Goal: Task Accomplishment & Management: Use online tool/utility

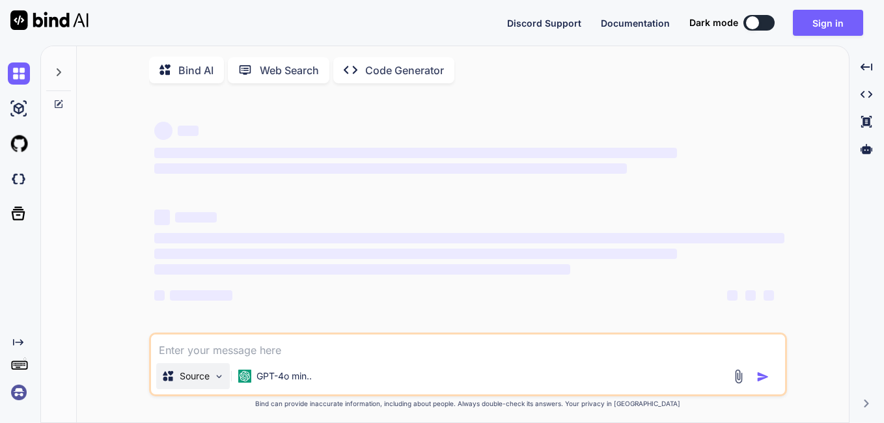
type textarea "x"
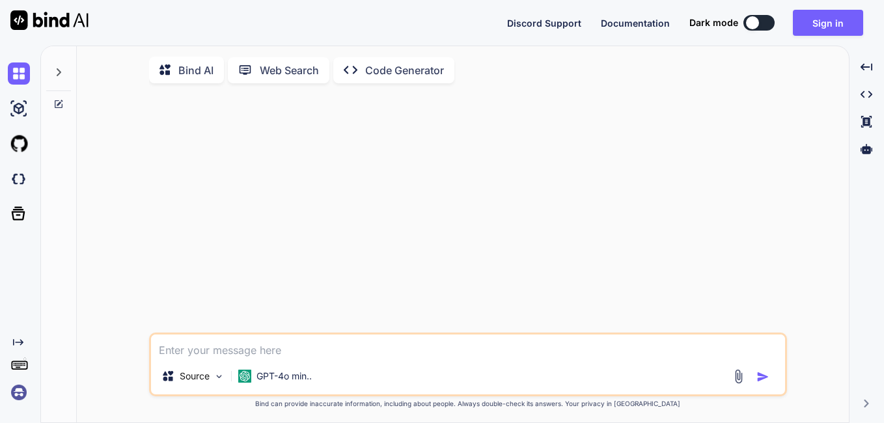
click at [733, 381] on img at bounding box center [738, 376] width 15 height 15
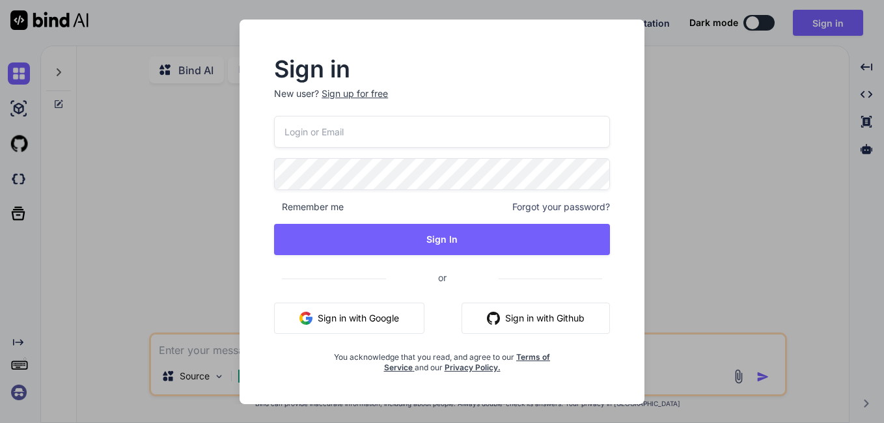
click at [391, 312] on button "Sign in with Google" at bounding box center [349, 318] width 150 height 31
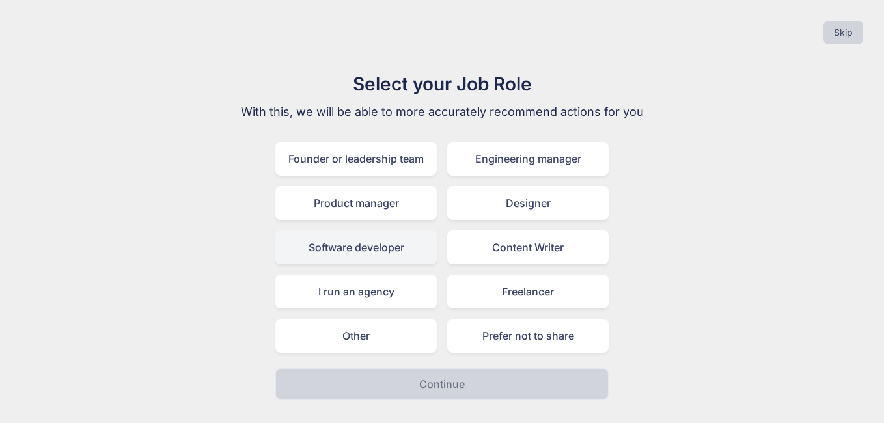
click at [354, 256] on div "Software developer" at bounding box center [355, 247] width 161 height 34
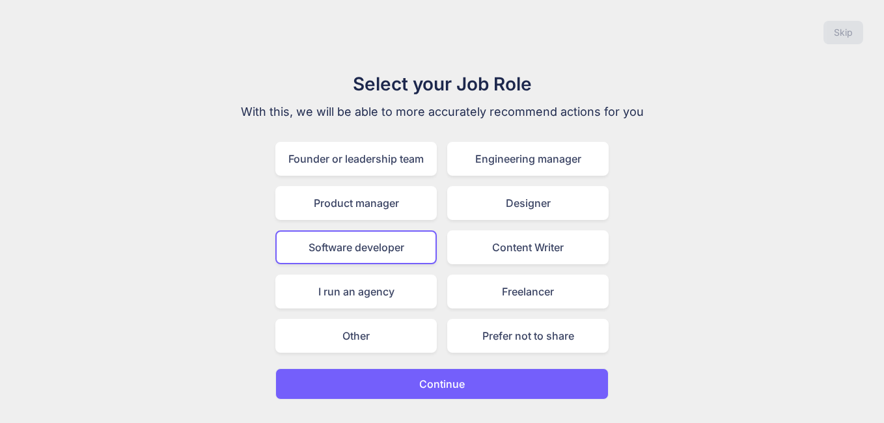
click at [486, 392] on button "Continue" at bounding box center [441, 383] width 333 height 31
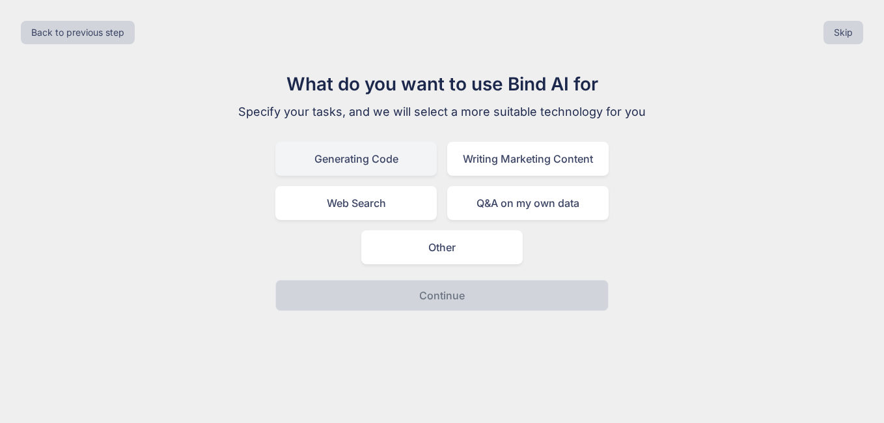
click at [388, 164] on div "Generating Code" at bounding box center [355, 159] width 161 height 34
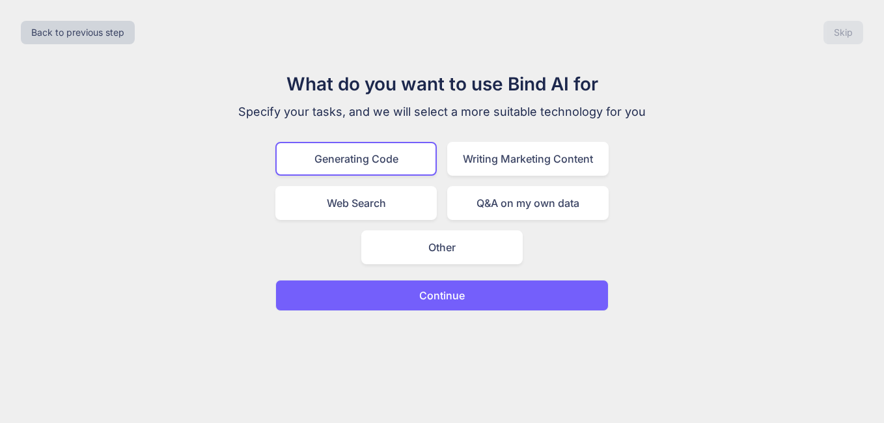
click at [388, 164] on div "Generating Code" at bounding box center [355, 159] width 161 height 34
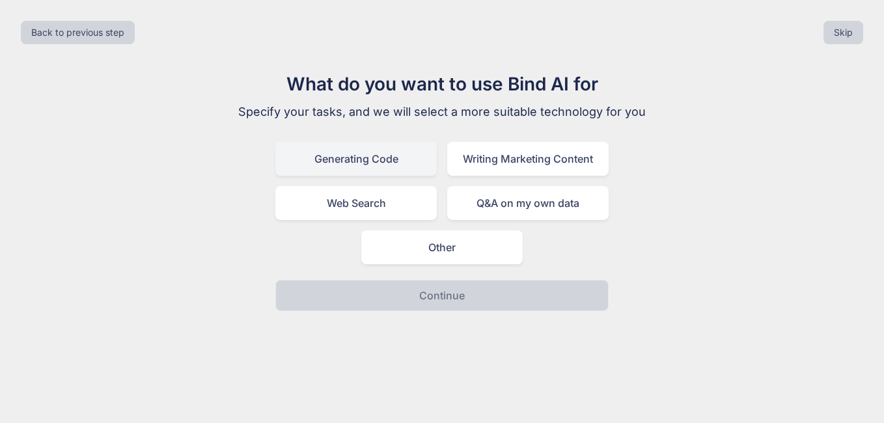
click at [375, 151] on div "Generating Code" at bounding box center [355, 159] width 161 height 34
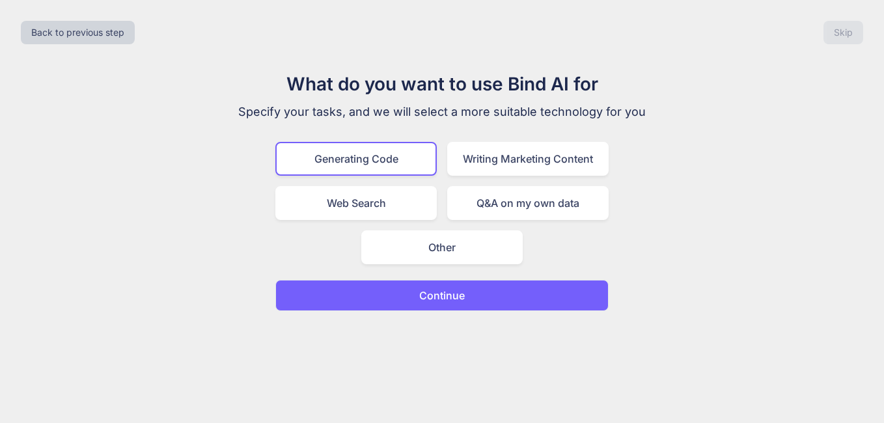
drag, startPoint x: 375, startPoint y: 151, endPoint x: 406, endPoint y: 163, distance: 33.4
click at [405, 163] on div "Generating Code" at bounding box center [355, 159] width 161 height 34
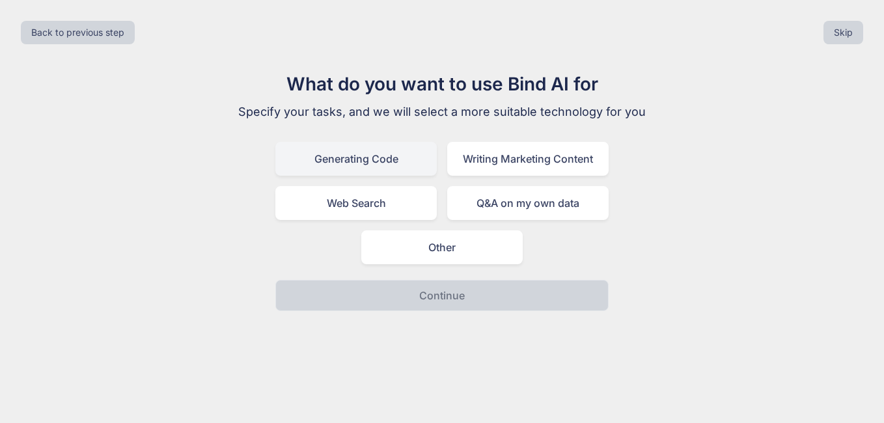
click at [407, 163] on div "Generating Code" at bounding box center [355, 159] width 161 height 34
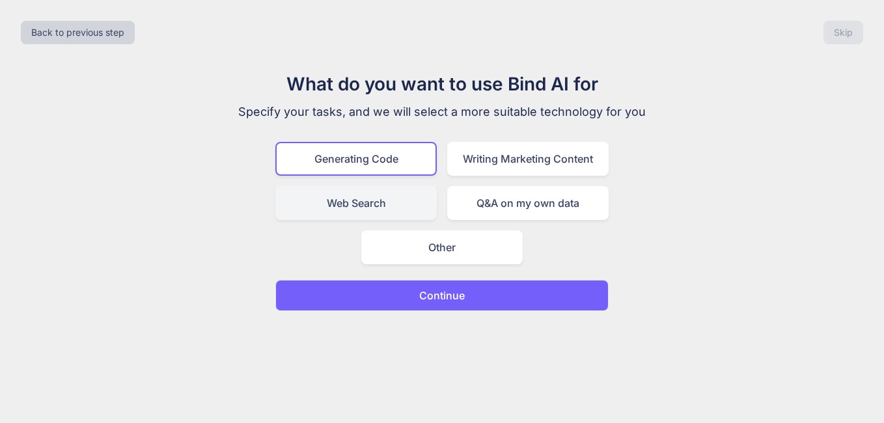
click at [373, 210] on div "Web Search" at bounding box center [355, 203] width 161 height 34
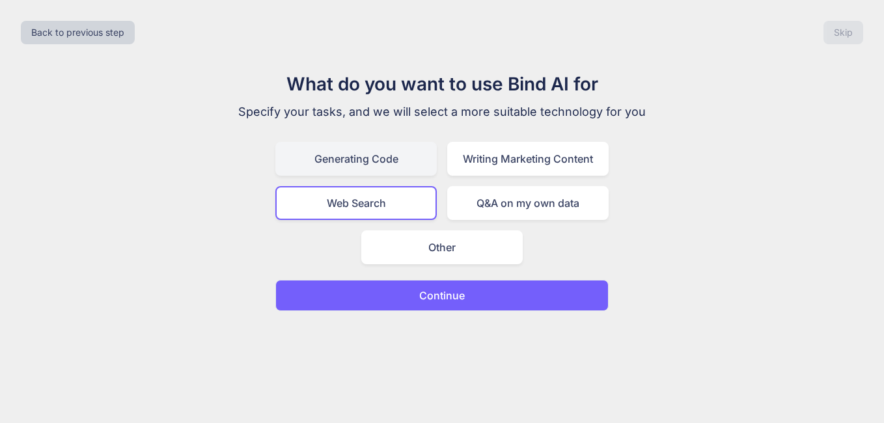
click at [396, 167] on div "Generating Code" at bounding box center [355, 159] width 161 height 34
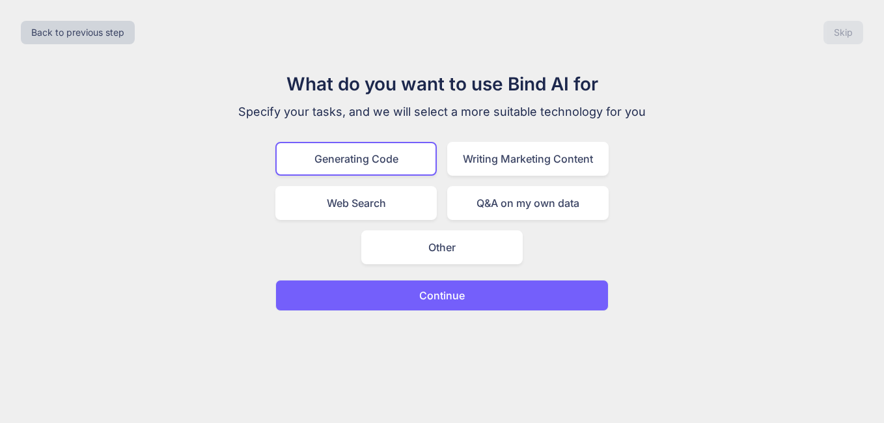
click at [493, 290] on button "Continue" at bounding box center [441, 295] width 333 height 31
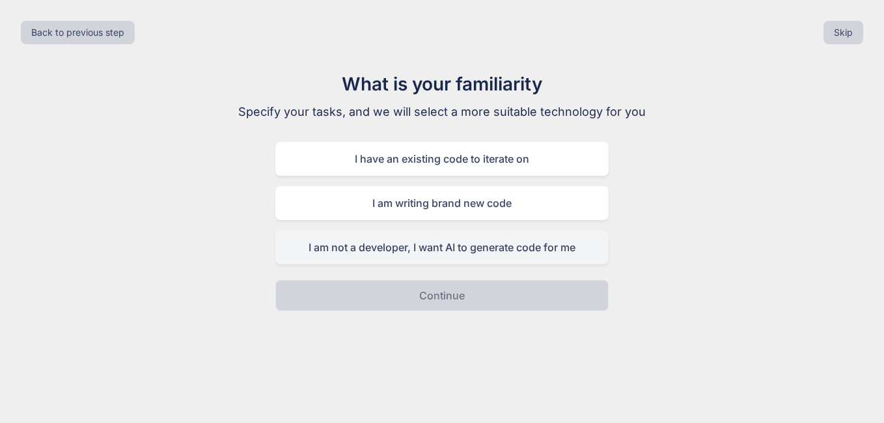
click at [486, 245] on div "I am not a developer, I want AI to generate code for me" at bounding box center [441, 247] width 333 height 34
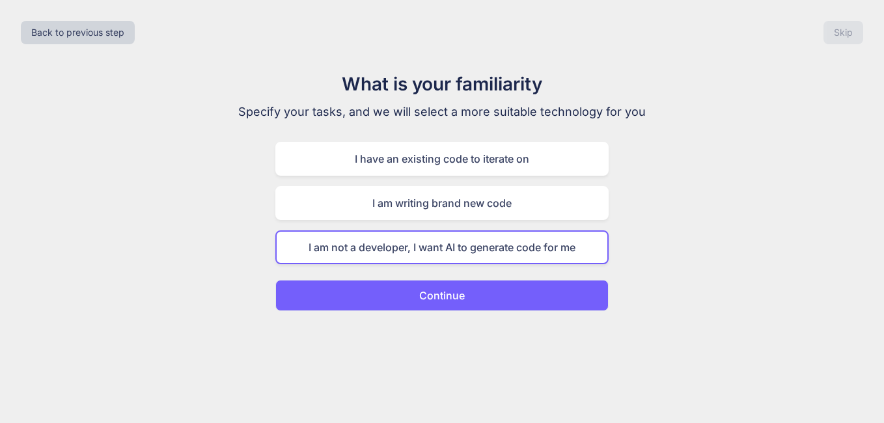
click at [506, 299] on button "Continue" at bounding box center [441, 295] width 333 height 31
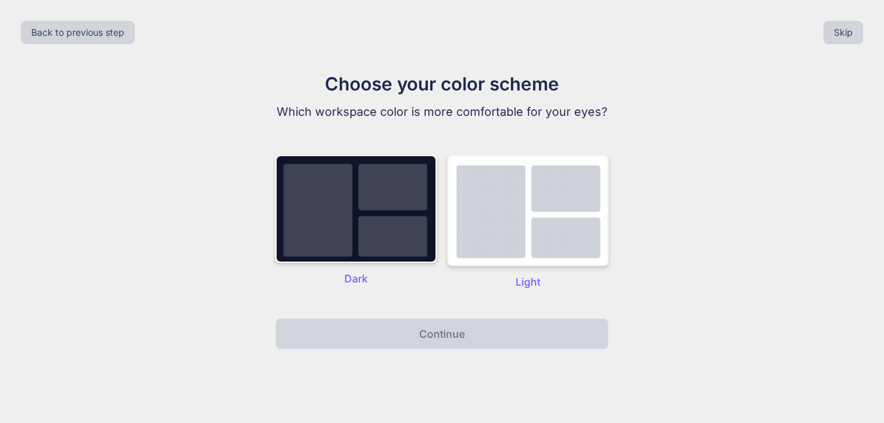
click at [508, 254] on img at bounding box center [527, 210] width 161 height 111
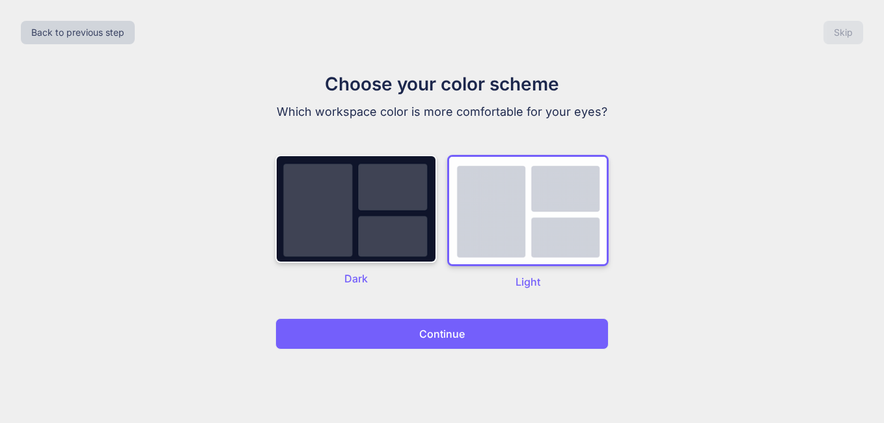
click at [489, 330] on button "Continue" at bounding box center [441, 333] width 333 height 31
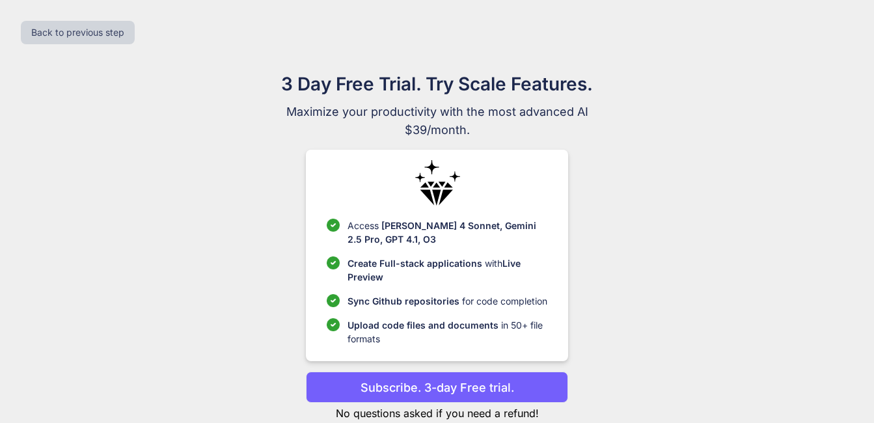
scroll to position [34, 0]
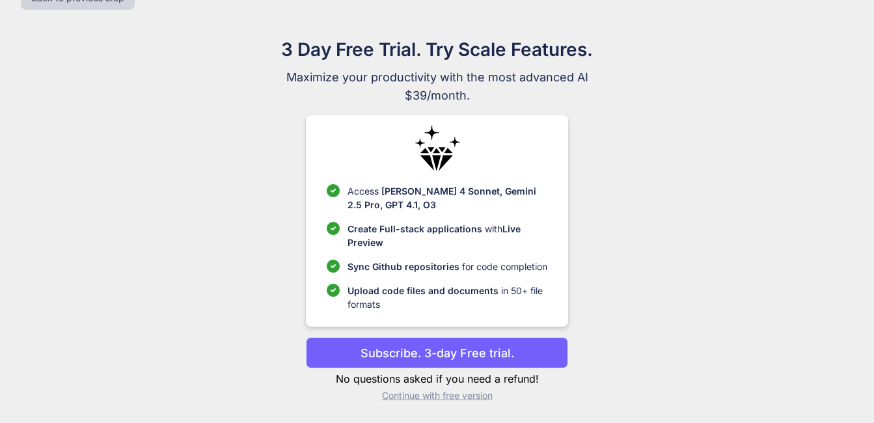
click at [454, 394] on p "Continue with free version" at bounding box center [437, 395] width 262 height 13
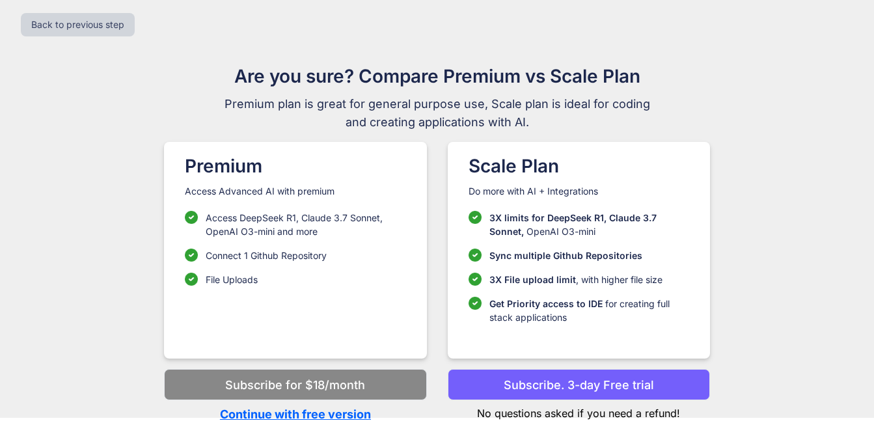
click at [339, 415] on p "Continue with free version" at bounding box center [295, 414] width 262 height 18
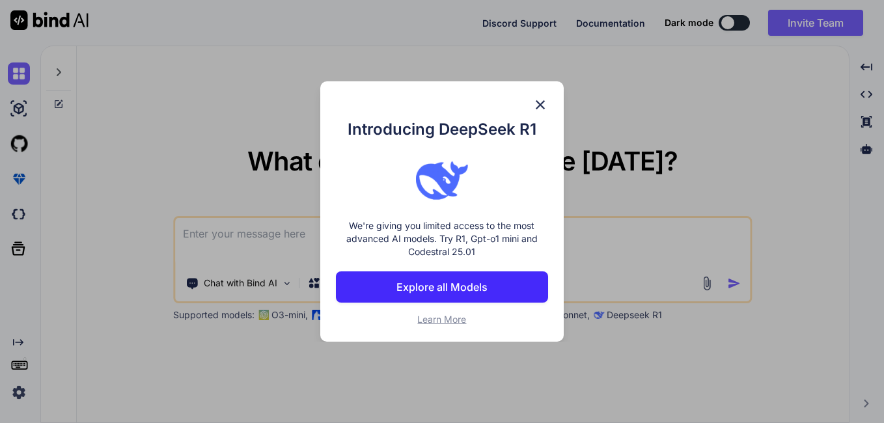
click at [538, 105] on img at bounding box center [540, 105] width 16 height 16
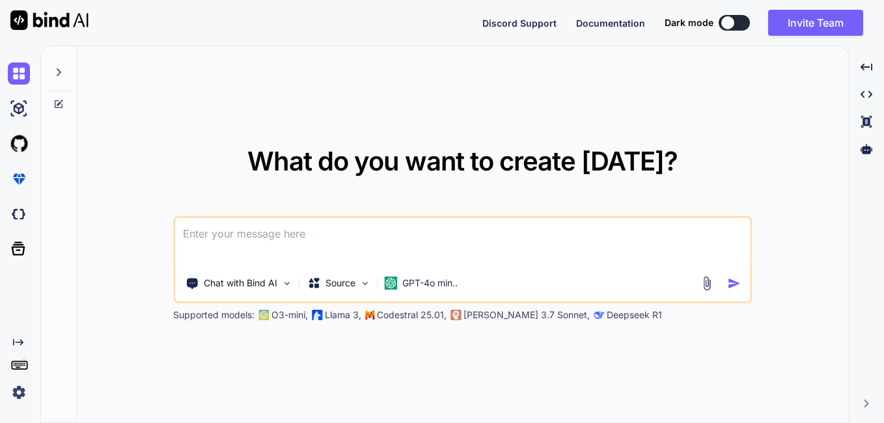
click at [334, 235] on textarea at bounding box center [462, 242] width 575 height 48
click at [702, 286] on img at bounding box center [707, 283] width 15 height 15
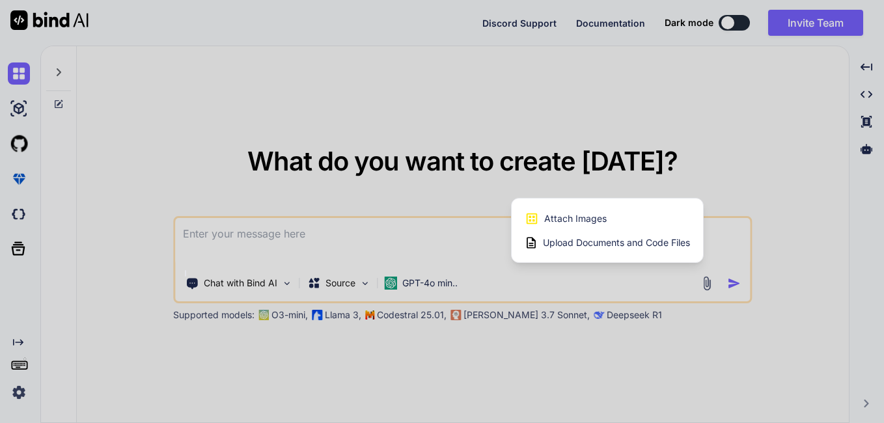
click at [612, 245] on span "Upload Documents and Code Files" at bounding box center [616, 242] width 147 height 13
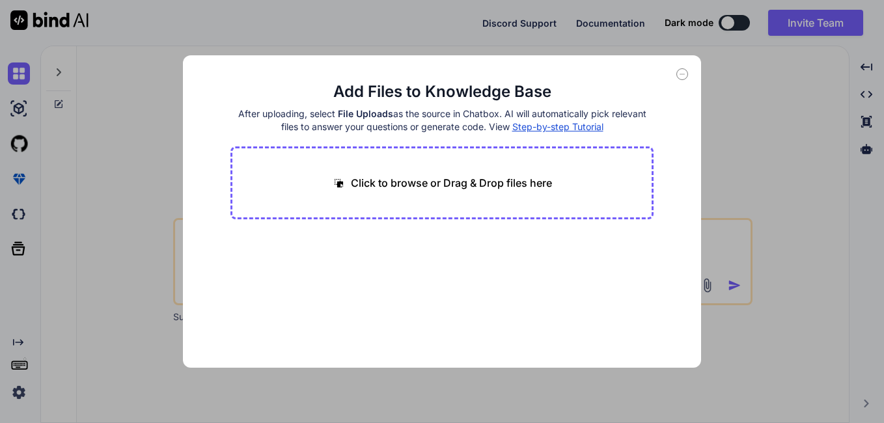
click at [419, 191] on div "Click to browse or Drag & Drop files here" at bounding box center [441, 182] width 423 height 73
click at [351, 184] on p "Click to browse or Drag & Drop files here" at bounding box center [451, 183] width 201 height 16
type input "C:\fakepath\index.html"
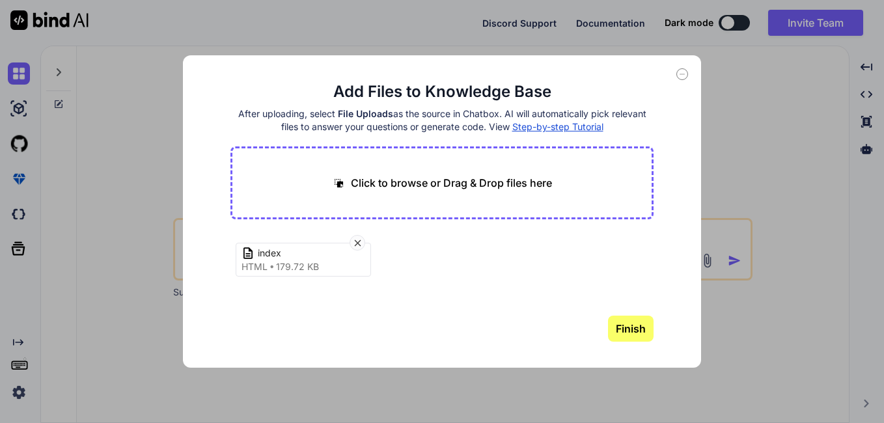
click at [630, 323] on button "Finish" at bounding box center [631, 329] width 46 height 26
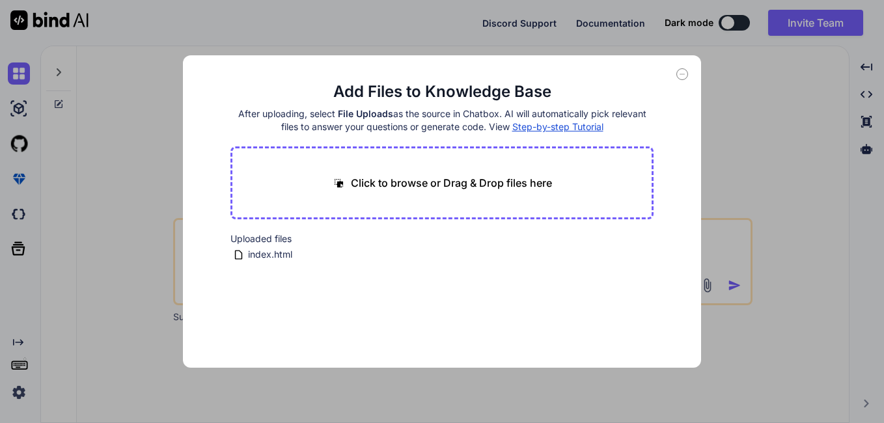
click at [144, 226] on div "Add Files to Knowledge Base After uploading, select File Uploads as the source …" at bounding box center [442, 211] width 884 height 423
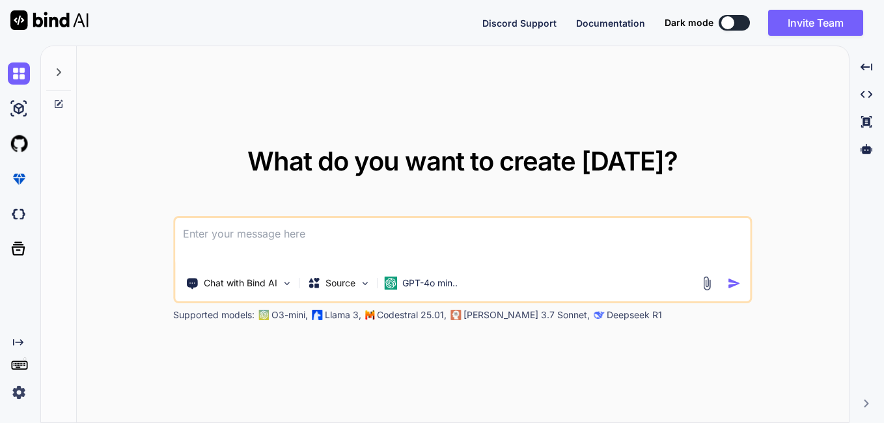
click at [713, 281] on img at bounding box center [707, 283] width 15 height 15
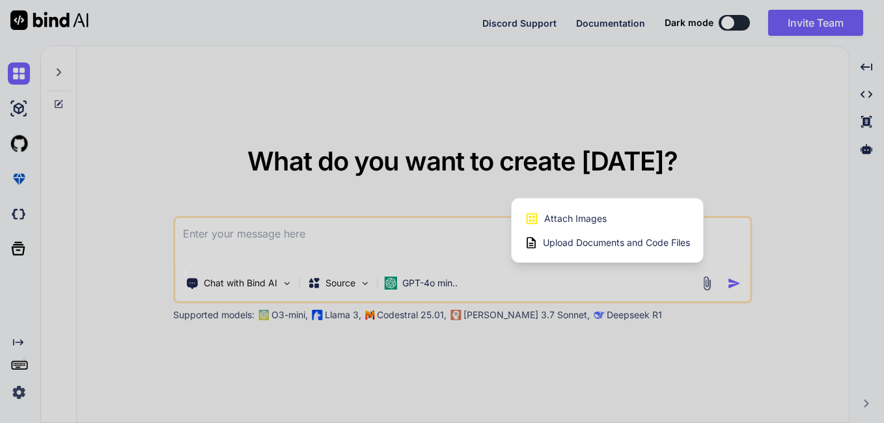
click at [584, 250] on div "Upload Documents and Code Files" at bounding box center [607, 242] width 165 height 23
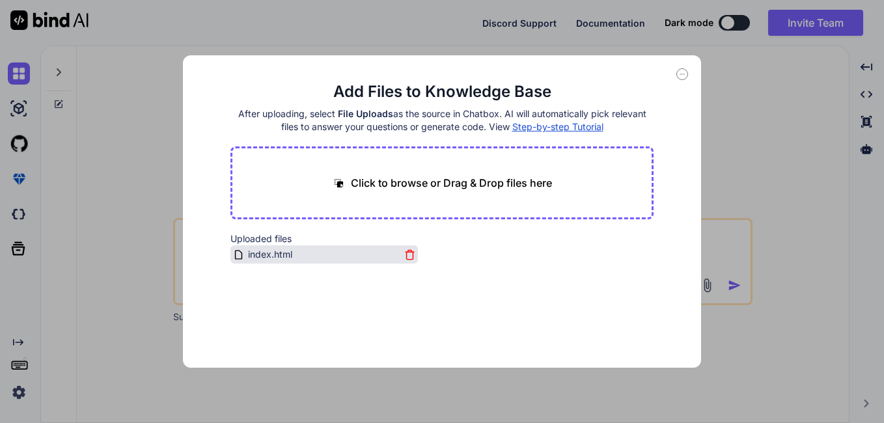
click at [275, 254] on span "index.html" at bounding box center [270, 255] width 47 height 16
click at [279, 256] on span "index.html" at bounding box center [270, 255] width 47 height 16
click at [596, 292] on main "Add Files to Knowledge Base After uploading, select File Uploads as the source …" at bounding box center [441, 224] width 423 height 286
click at [683, 75] on icon at bounding box center [682, 74] width 12 height 12
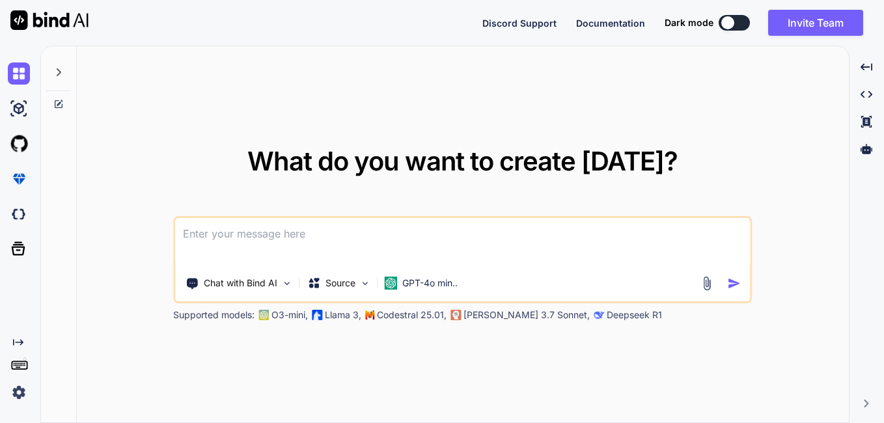
click at [732, 282] on img "button" at bounding box center [735, 284] width 14 height 14
click at [254, 240] on textarea at bounding box center [462, 242] width 575 height 48
paste textarea "<!DOCTYPE html><html lang="en"><head> <meta charset="UTF-8"/> <meta name="viewp…"
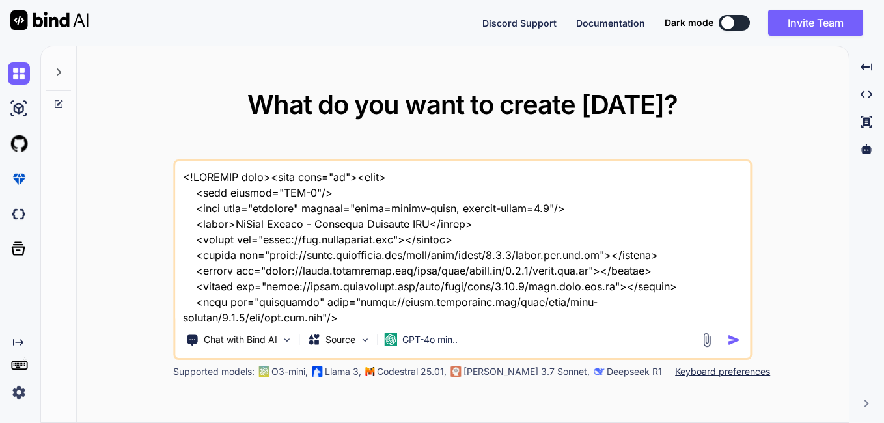
scroll to position [57998, 0]
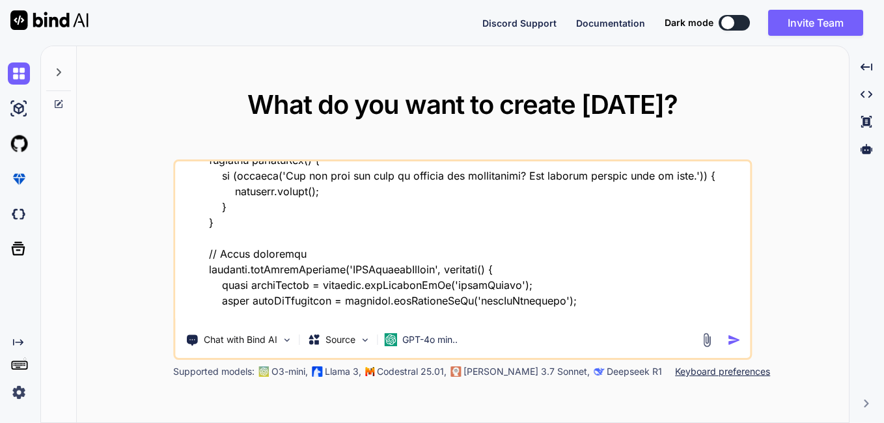
type textarea "<!DOCTYPE html><html lang="en"><head> <meta charset="UTF-8"/> <meta name="viewp…"
click at [728, 336] on img "button" at bounding box center [735, 340] width 14 height 14
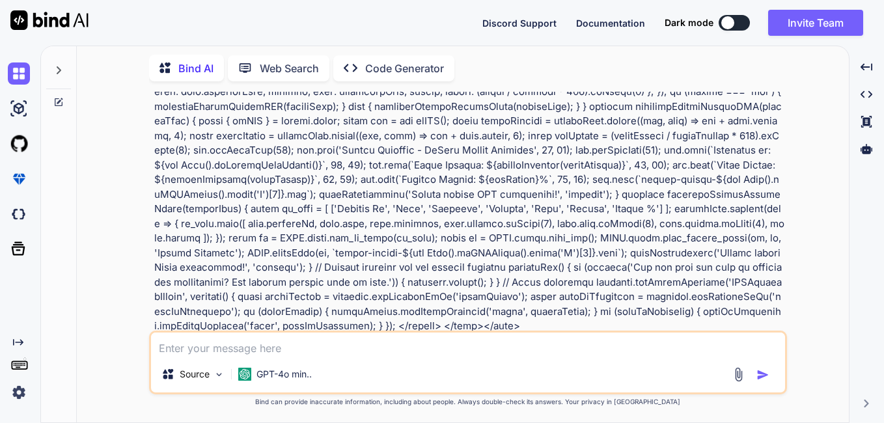
scroll to position [13379, 0]
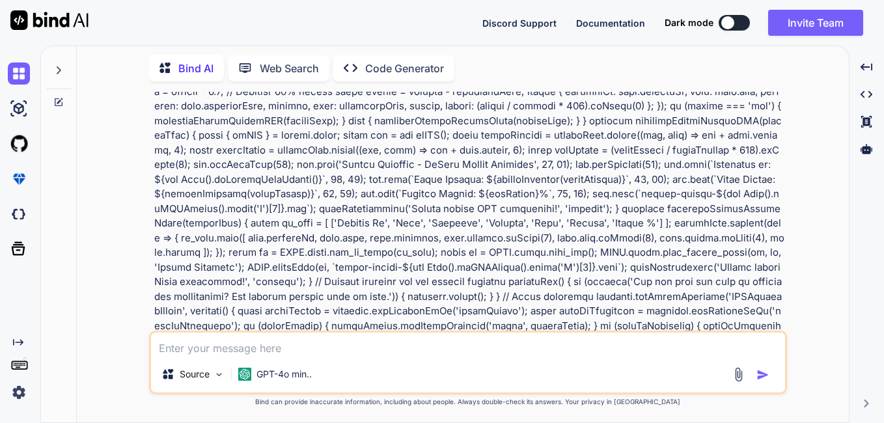
drag, startPoint x: 612, startPoint y: 302, endPoint x: 165, endPoint y: 145, distance: 473.8
copy div "ur HTML code for the "BeGood Health - Complete Pharmacy ERP" dashboard looks co…"
click at [825, 185] on div "You Bind AI Your HTML code for the "BeGood Health - Complete Pharmacy ERP" dash…" at bounding box center [467, 257] width 761 height 331
click at [301, 355] on textarea at bounding box center [468, 344] width 634 height 23
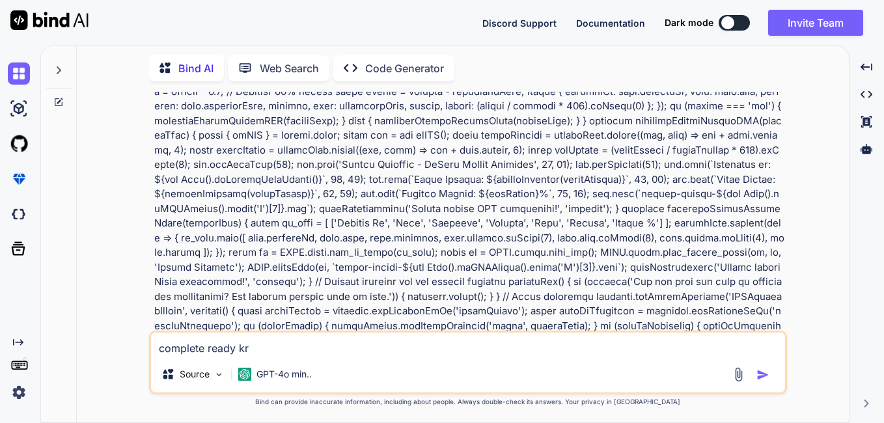
type textarea "complete ready kro"
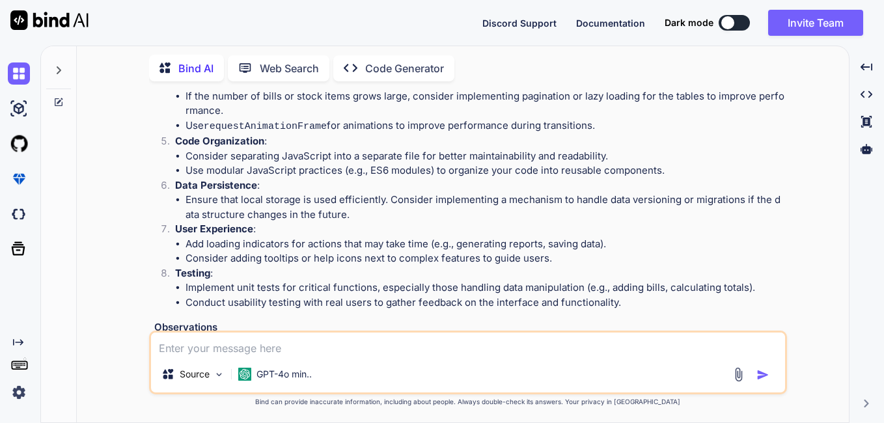
scroll to position [13883, 0]
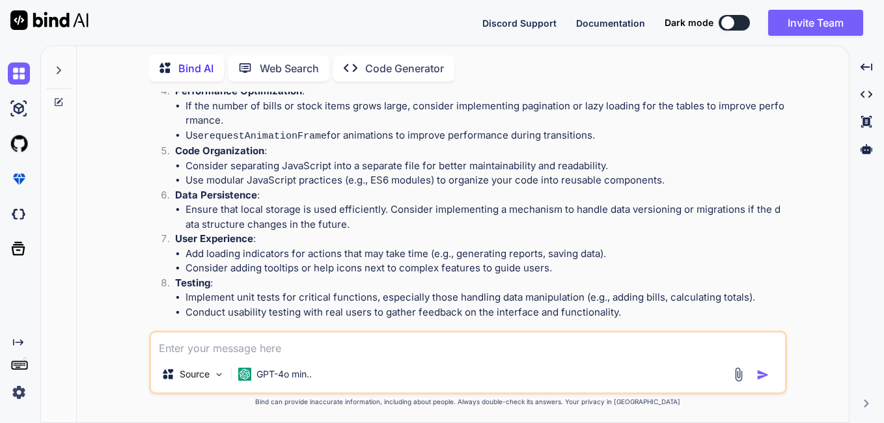
click at [425, 62] on p "Code Generator" at bounding box center [404, 69] width 79 height 16
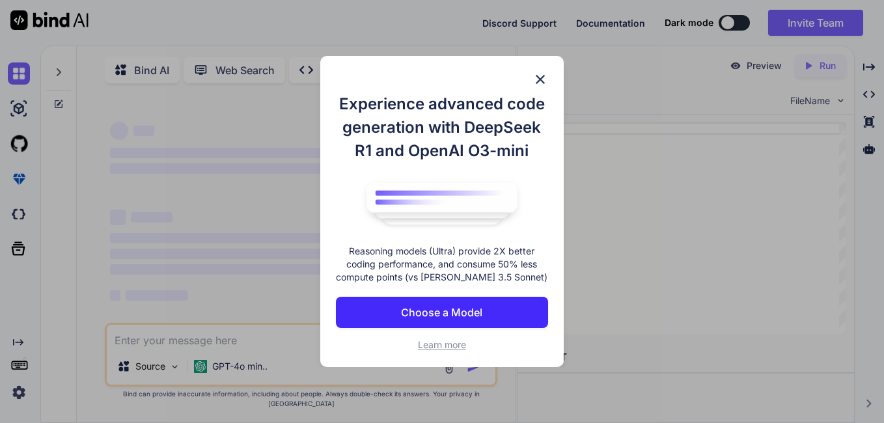
click at [441, 312] on p "Choose a Model" at bounding box center [441, 313] width 81 height 16
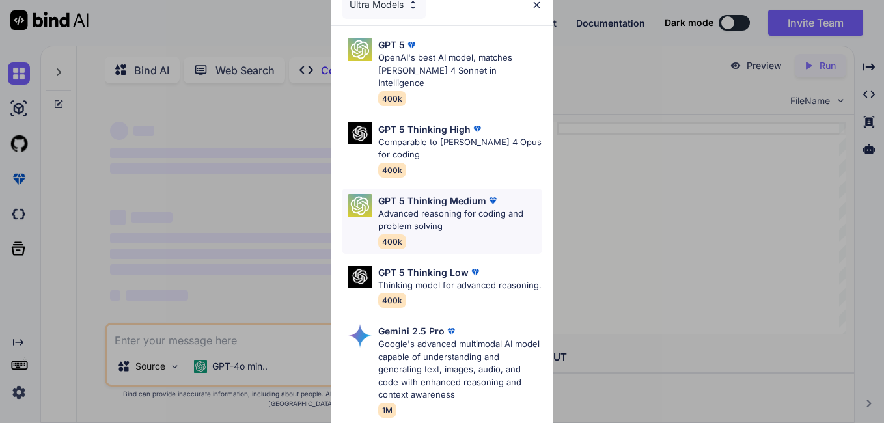
click at [424, 208] on p "Advanced reasoning for coding and problem solving" at bounding box center [460, 220] width 164 height 25
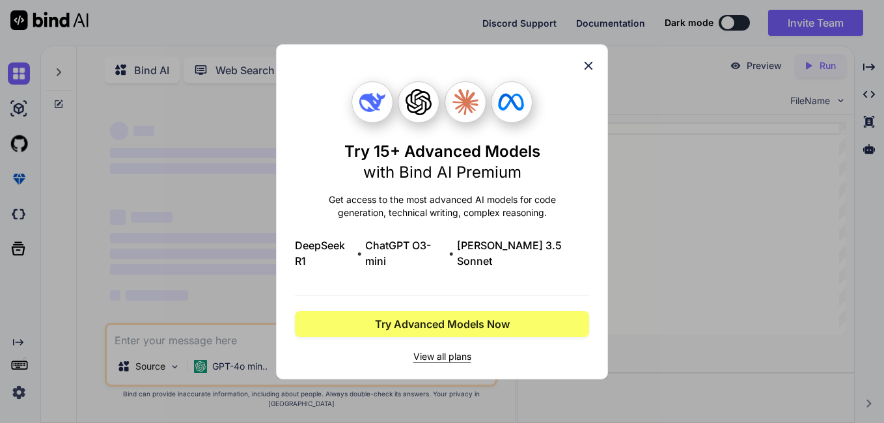
click at [585, 73] on icon at bounding box center [588, 66] width 14 height 14
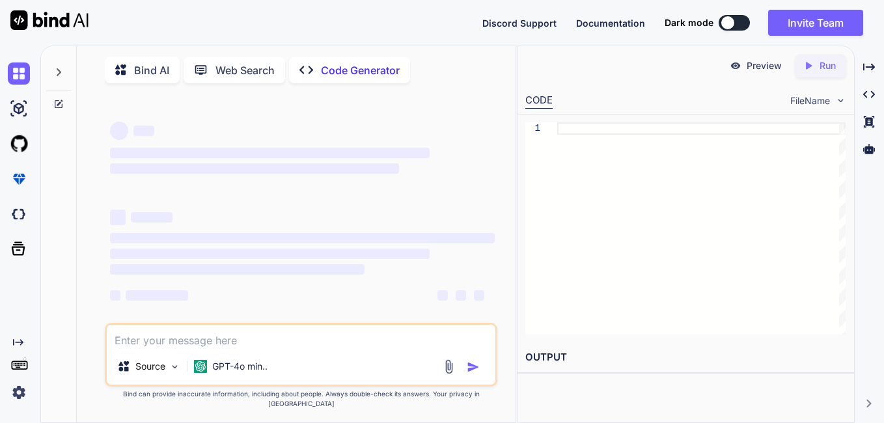
click at [98, 208] on div "‌ ‌ ‌ ‌ ‌ ‌ ‌ ‌ ‌ ‌ ‌ ‌ ‌ ‌ Source GPT-4o min.. Created with Bind Always check …" at bounding box center [301, 259] width 428 height 331
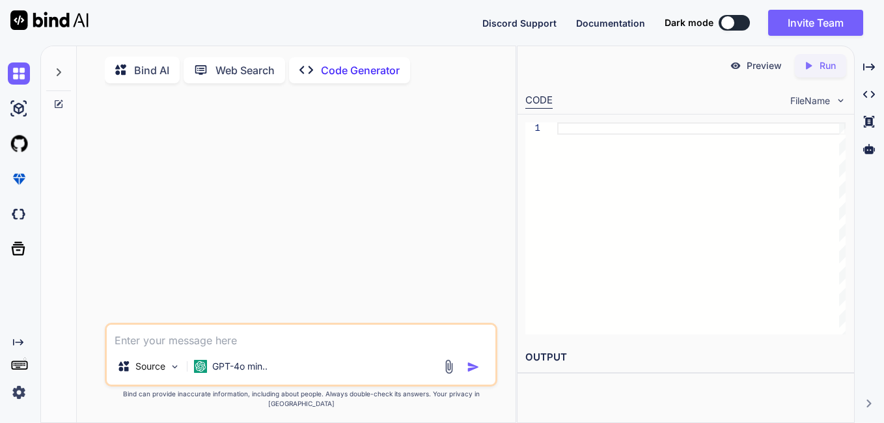
paste textarea "<!DOCTYPE html><html lang="en"><head> <meta charset="UTF-8"/> <meta name="viewp…"
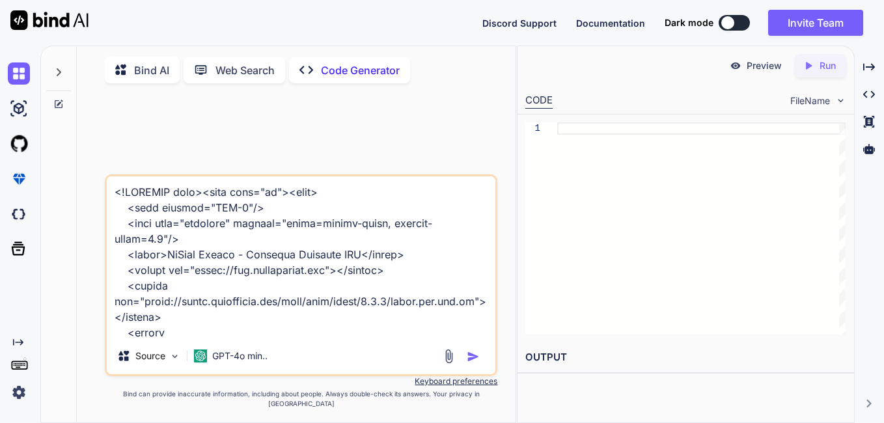
scroll to position [67589, 0]
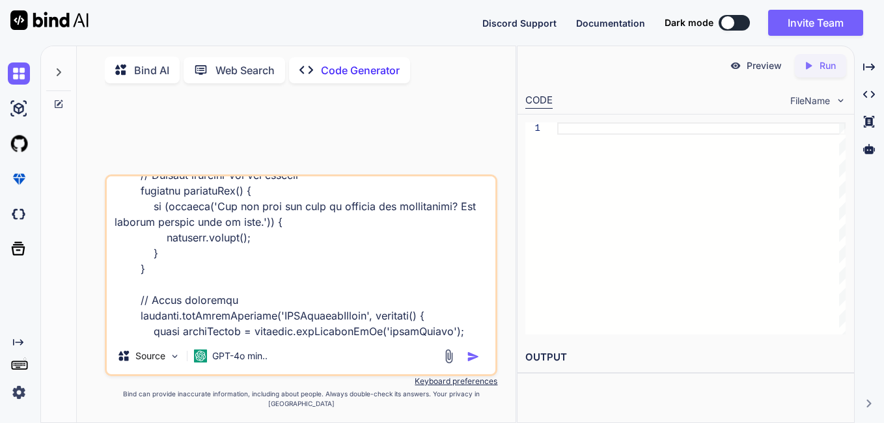
type textarea "<!DOCTYPE html><html lang="en"><head> <meta charset="UTF-8"/> <meta name="viewp…"
click at [478, 363] on img "button" at bounding box center [473, 356] width 13 height 13
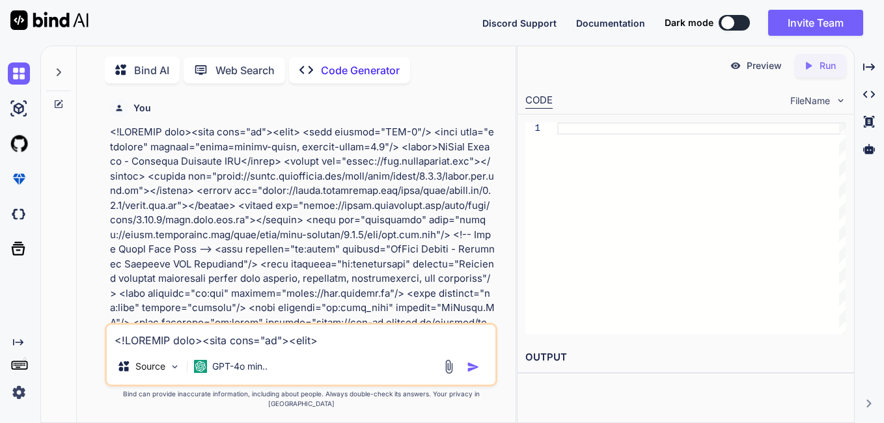
scroll to position [5, 0]
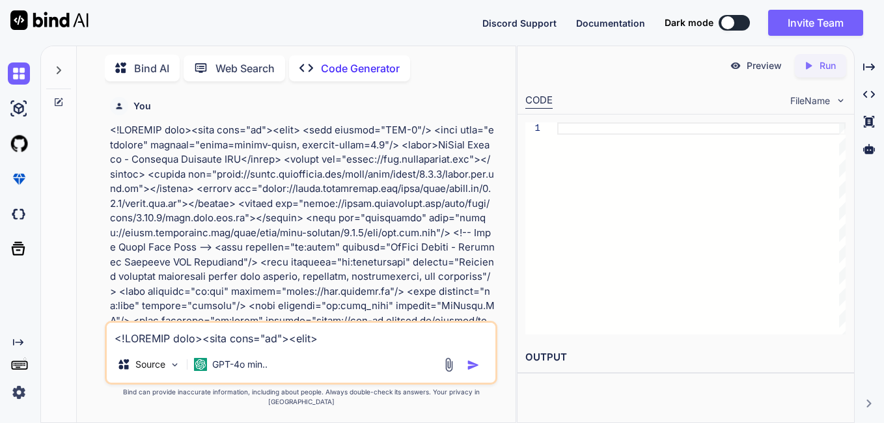
click at [467, 372] on img "button" at bounding box center [473, 365] width 13 height 13
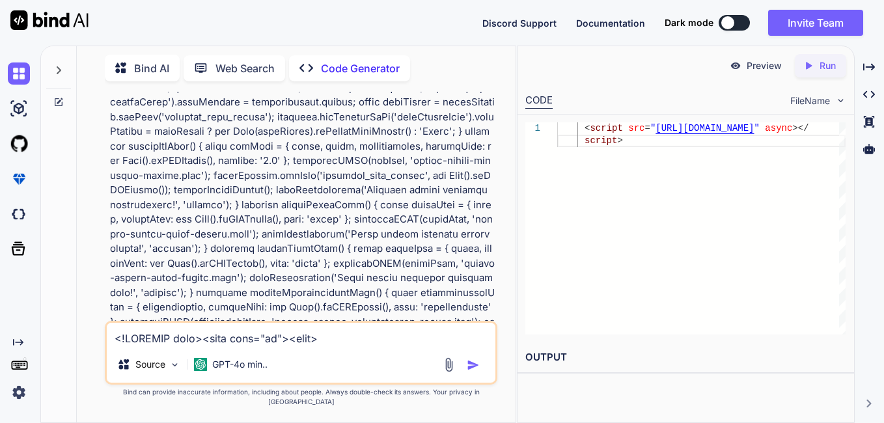
scroll to position [17768, 0]
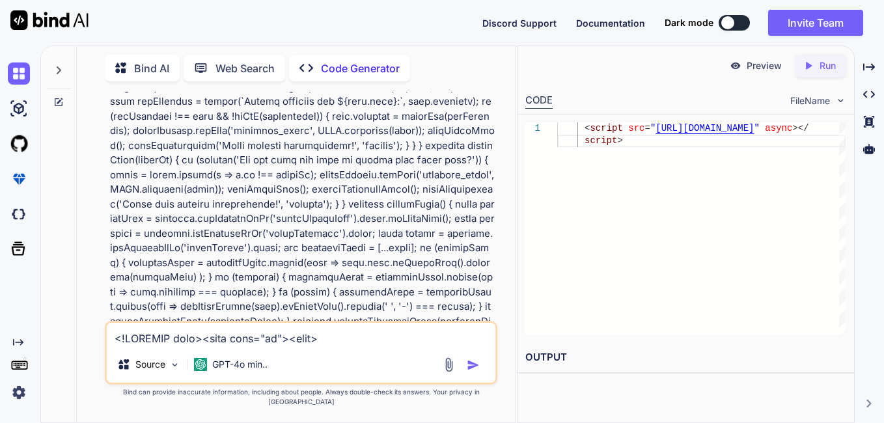
scroll to position [19655, 0]
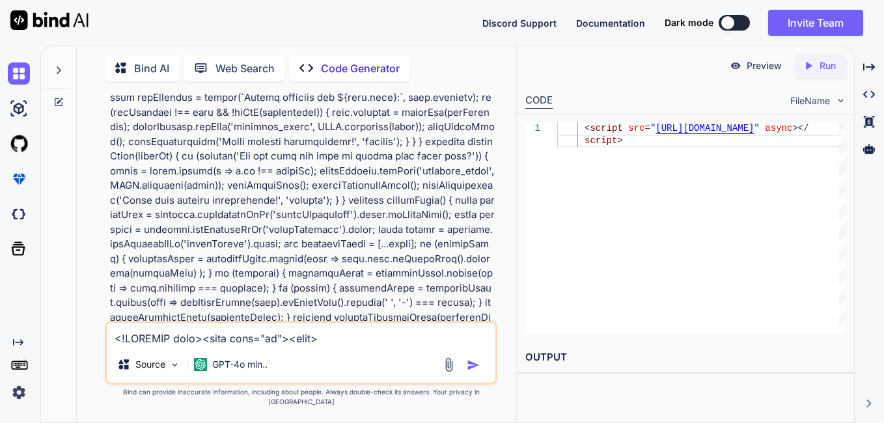
click at [152, 346] on textarea at bounding box center [301, 334] width 389 height 23
type textarea "full final ready kro"
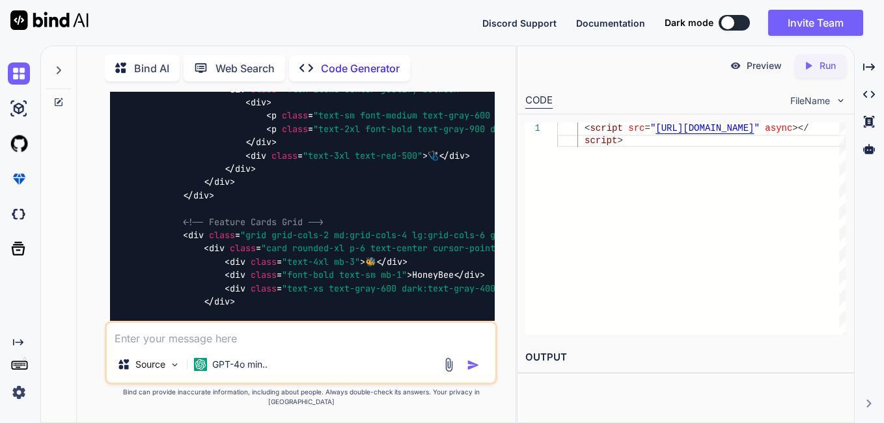
scroll to position [25717, 0]
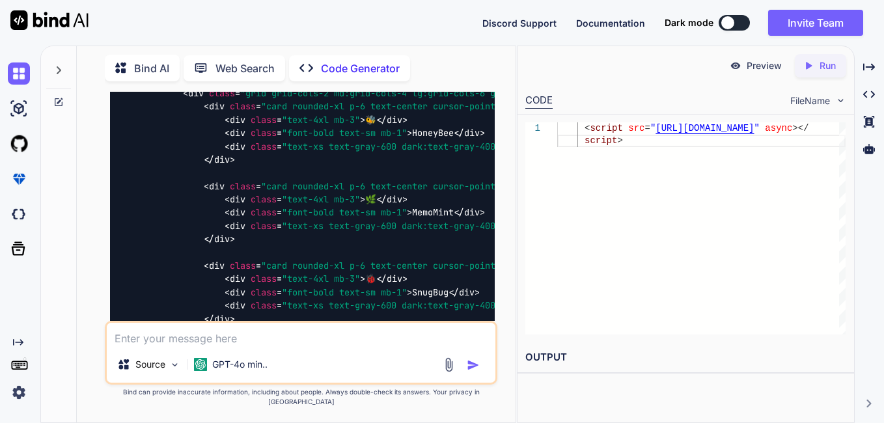
click at [540, 92] on div "CODE FileName" at bounding box center [685, 99] width 336 height 29
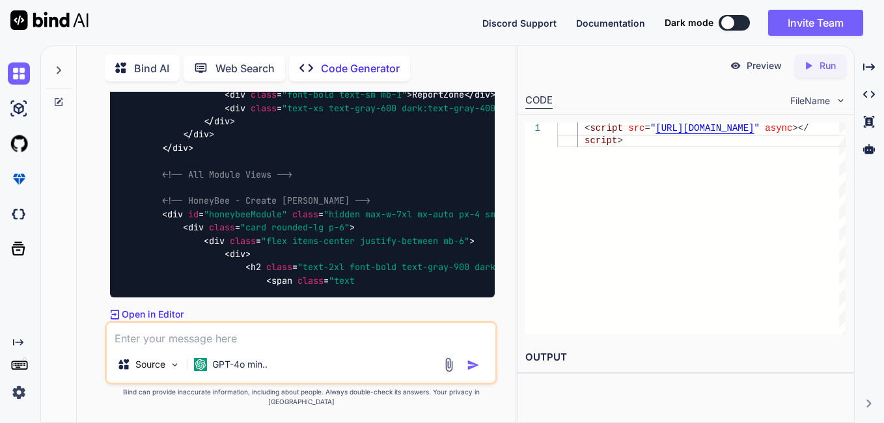
scroll to position [27757, 0]
click at [830, 62] on p "Run" at bounding box center [827, 65] width 16 height 13
click at [757, 60] on p "Preview" at bounding box center [764, 65] width 35 height 13
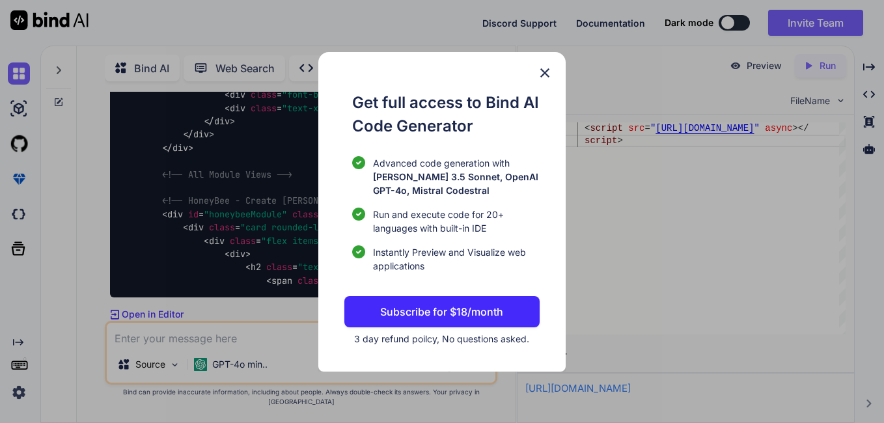
click at [543, 73] on img at bounding box center [545, 73] width 16 height 16
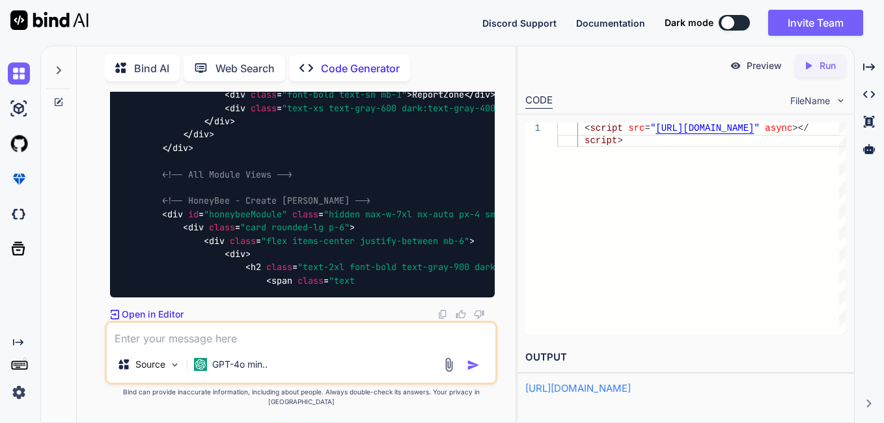
click at [814, 66] on icon "Created with Pixso." at bounding box center [810, 66] width 17 height 12
